Goal: Task Accomplishment & Management: Manage account settings

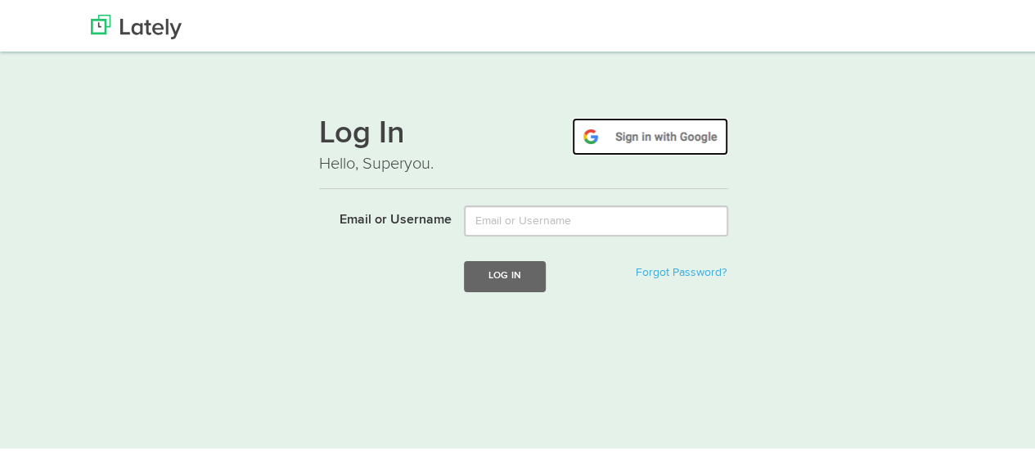
click at [627, 134] on img at bounding box center [650, 134] width 156 height 38
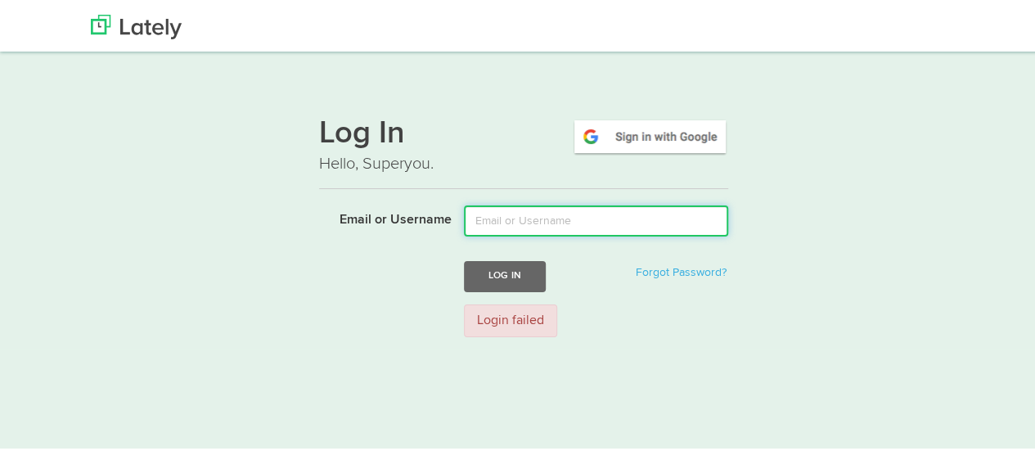
click at [509, 220] on input "Email or Username" at bounding box center [596, 218] width 264 height 31
click at [484, 217] on input "Email or Username" at bounding box center [596, 218] width 264 height 31
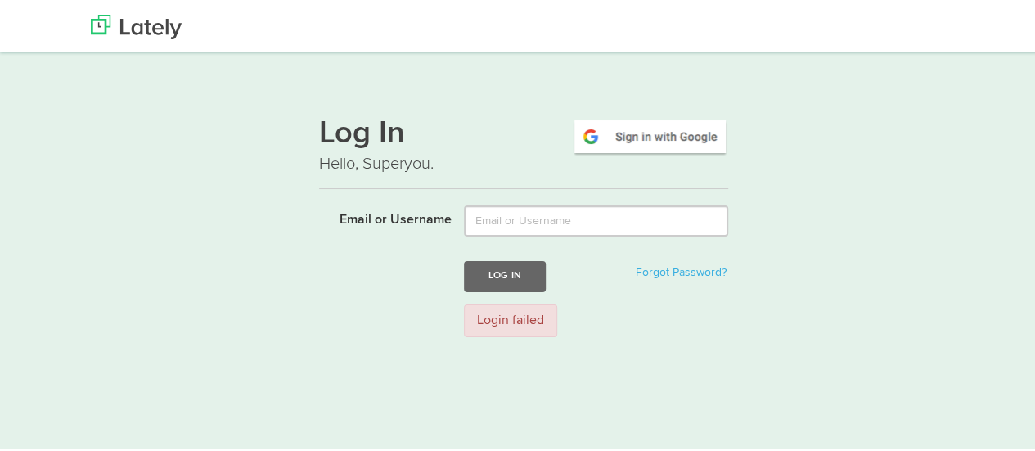
click at [379, 269] on div "Log In Forgot Password?" at bounding box center [524, 273] width 434 height 30
click at [557, 235] on form "Email or Username Log In Forgot Password? Login failed" at bounding box center [523, 275] width 409 height 144
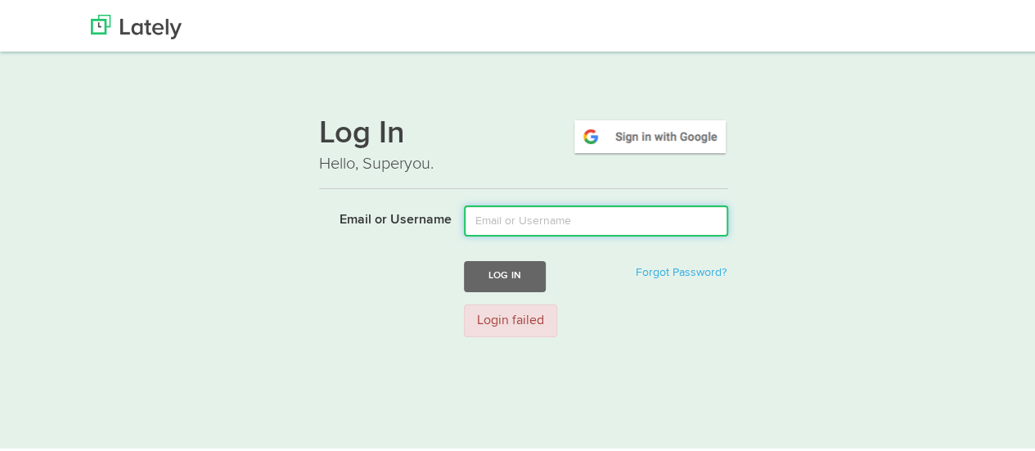
click at [555, 218] on input "Email or Username" at bounding box center [596, 218] width 264 height 31
type input "ngaangoooo@gmail.com"
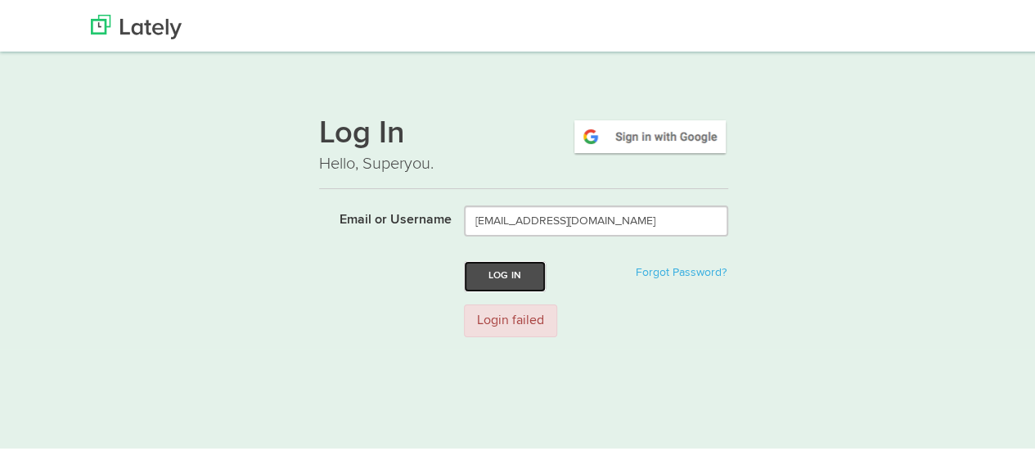
click at [513, 284] on button "Log In" at bounding box center [505, 273] width 82 height 30
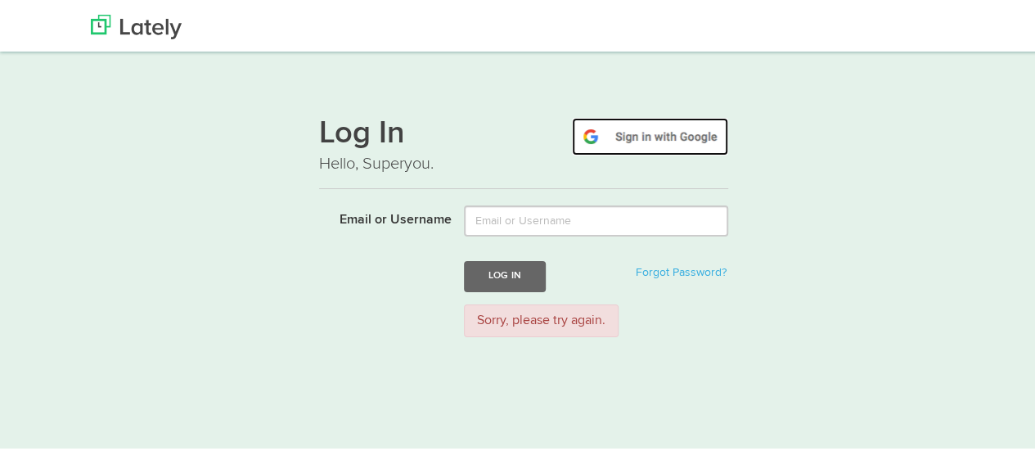
click at [669, 139] on img at bounding box center [650, 134] width 156 height 38
